Goal: Task Accomplishment & Management: Manage account settings

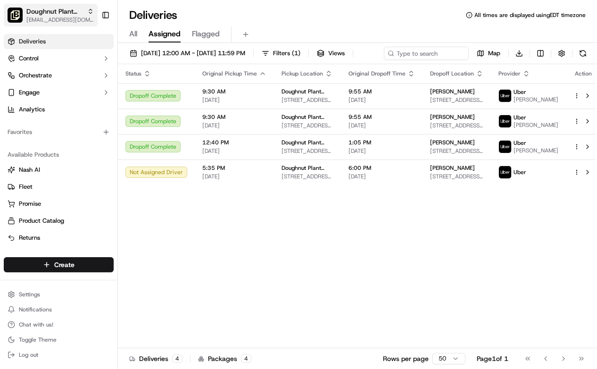
click at [75, 6] on button "Doughnut Plant (LES) mia@doughnutplant.com" at bounding box center [51, 15] width 94 height 23
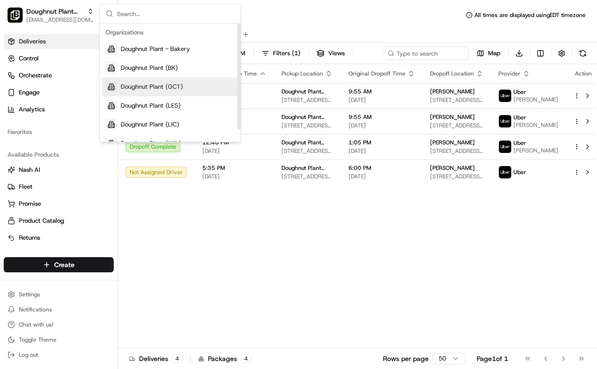
click at [117, 85] on div "Doughnut Plant (GCT)" at bounding box center [170, 86] width 137 height 19
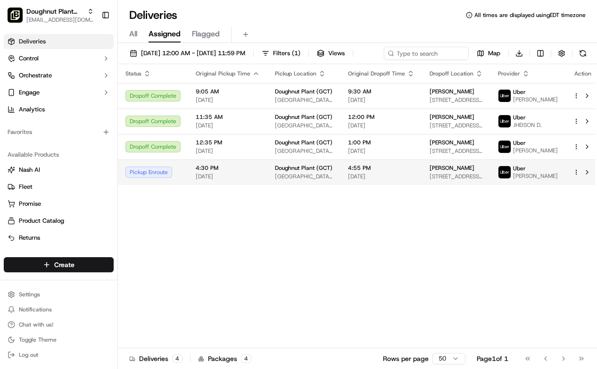
click at [316, 185] on td "Doughnut Plant (GCT) Grand Central Terminal, 89 E 42nd St, New York, NY 10017, …" at bounding box center [303, 171] width 73 height 25
click at [299, 180] on span "[GEOGRAPHIC_DATA], [STREET_ADDRESS][US_STATE]" at bounding box center [304, 177] width 58 height 8
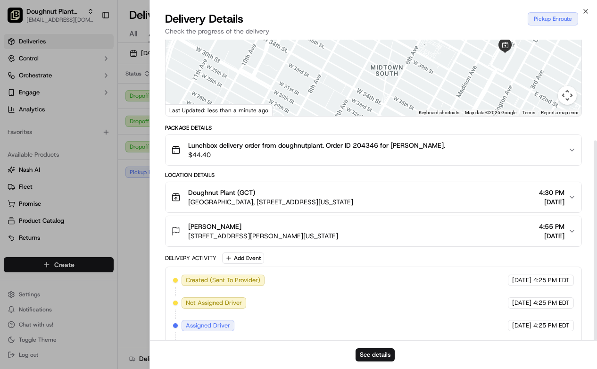
scroll to position [151, 0]
